Goal: Go to known website: Access a specific website the user already knows

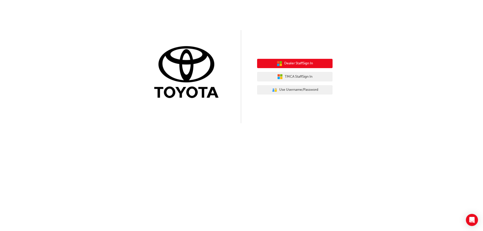
click at [295, 64] on span "Dealer Staff Sign In" at bounding box center [298, 64] width 29 height 6
